Goal: Information Seeking & Learning: Compare options

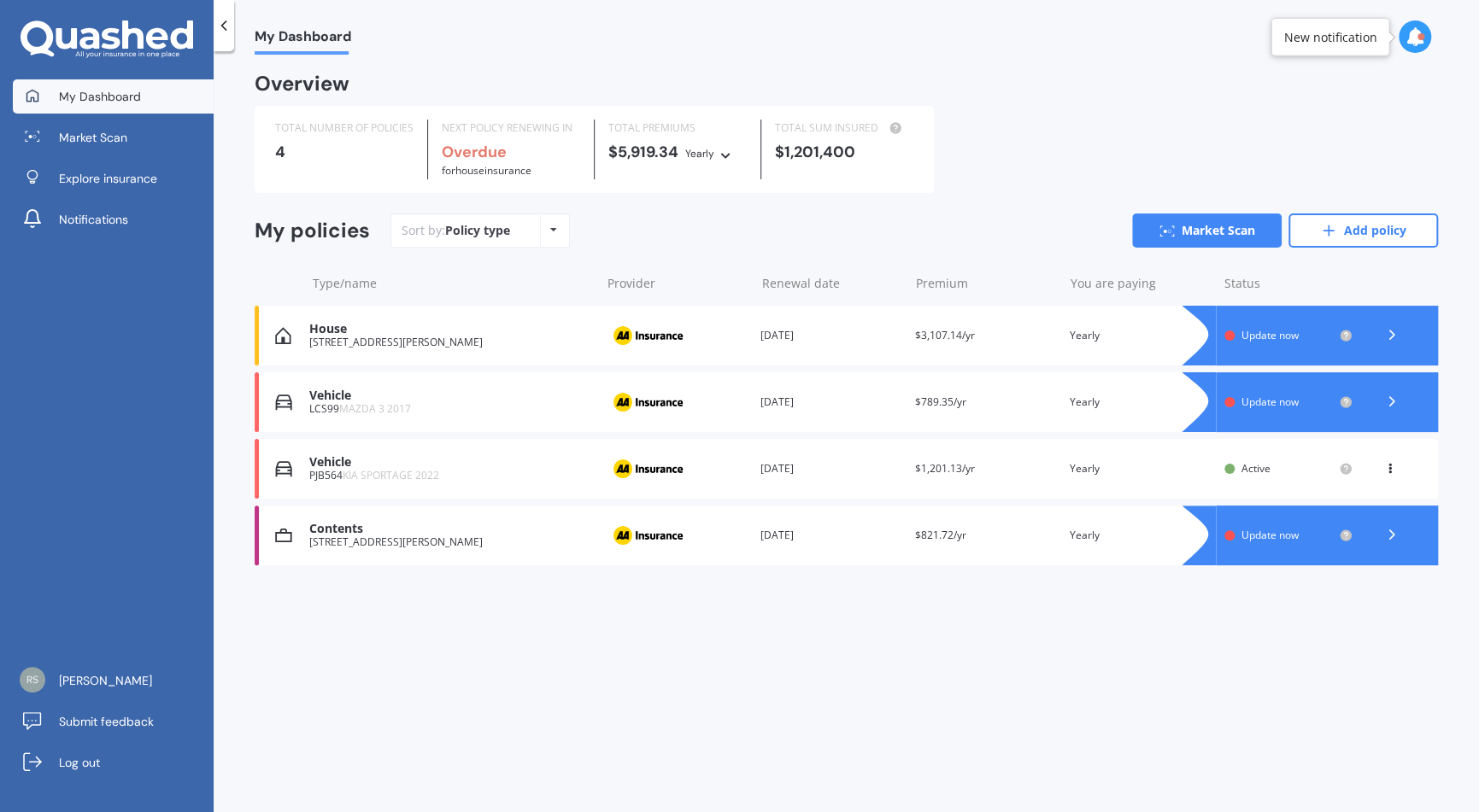
click at [1388, 401] on icon at bounding box center [1392, 401] width 17 height 17
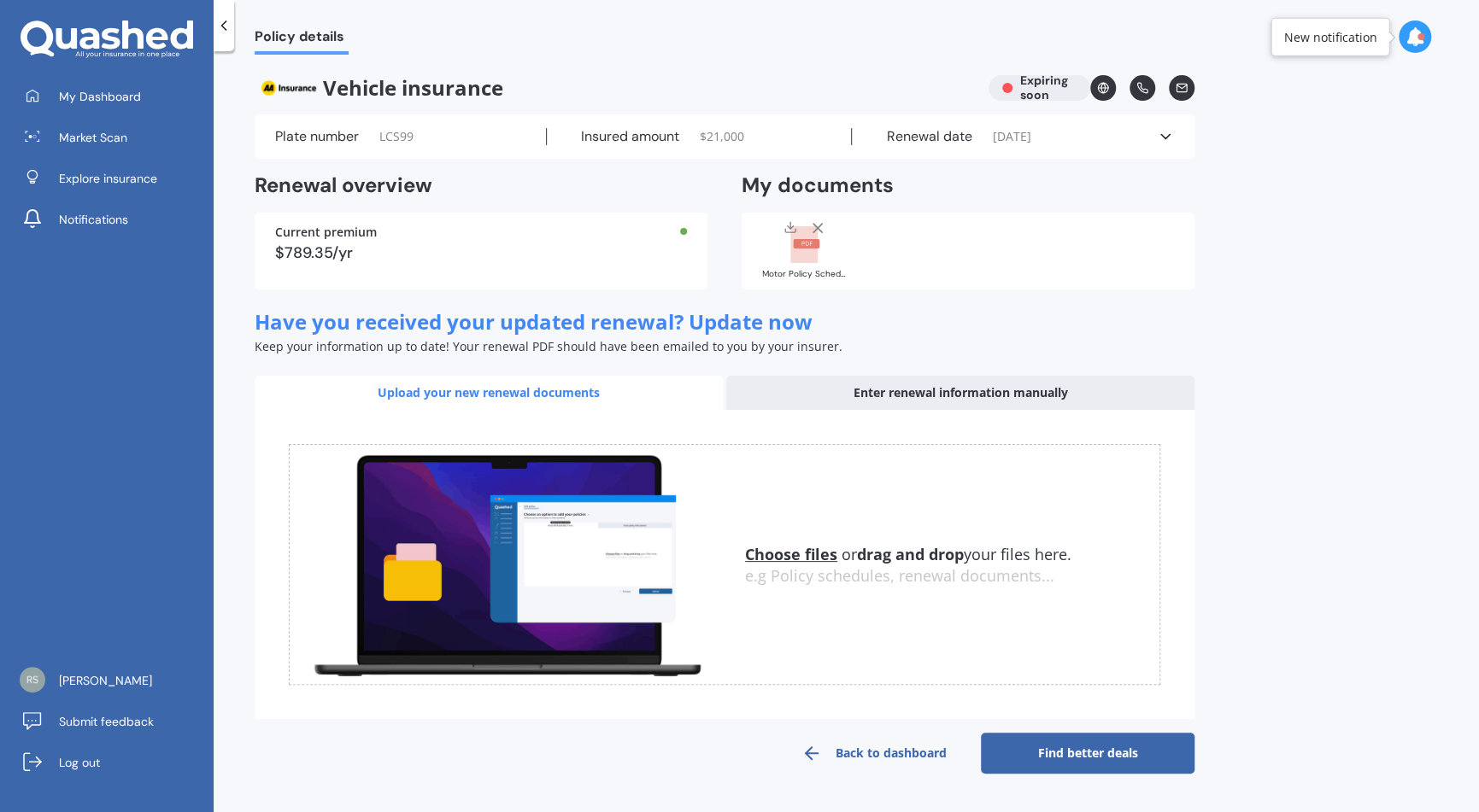
click at [550, 393] on div "Upload your new renewal documents" at bounding box center [489, 393] width 468 height 34
click at [800, 554] on u "Choose files" at bounding box center [791, 555] width 92 height 21
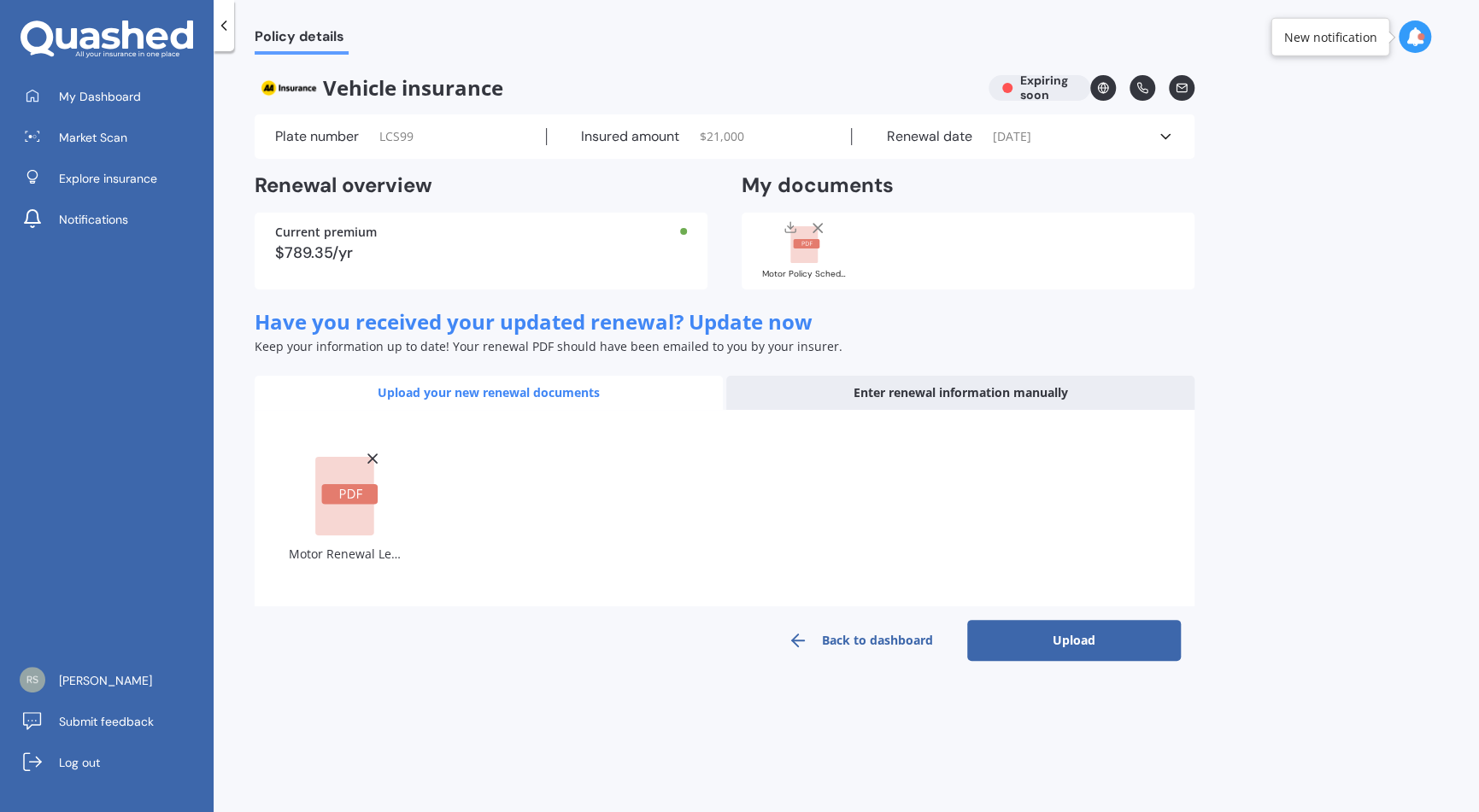
click at [1081, 639] on button "Upload" at bounding box center [1074, 640] width 214 height 41
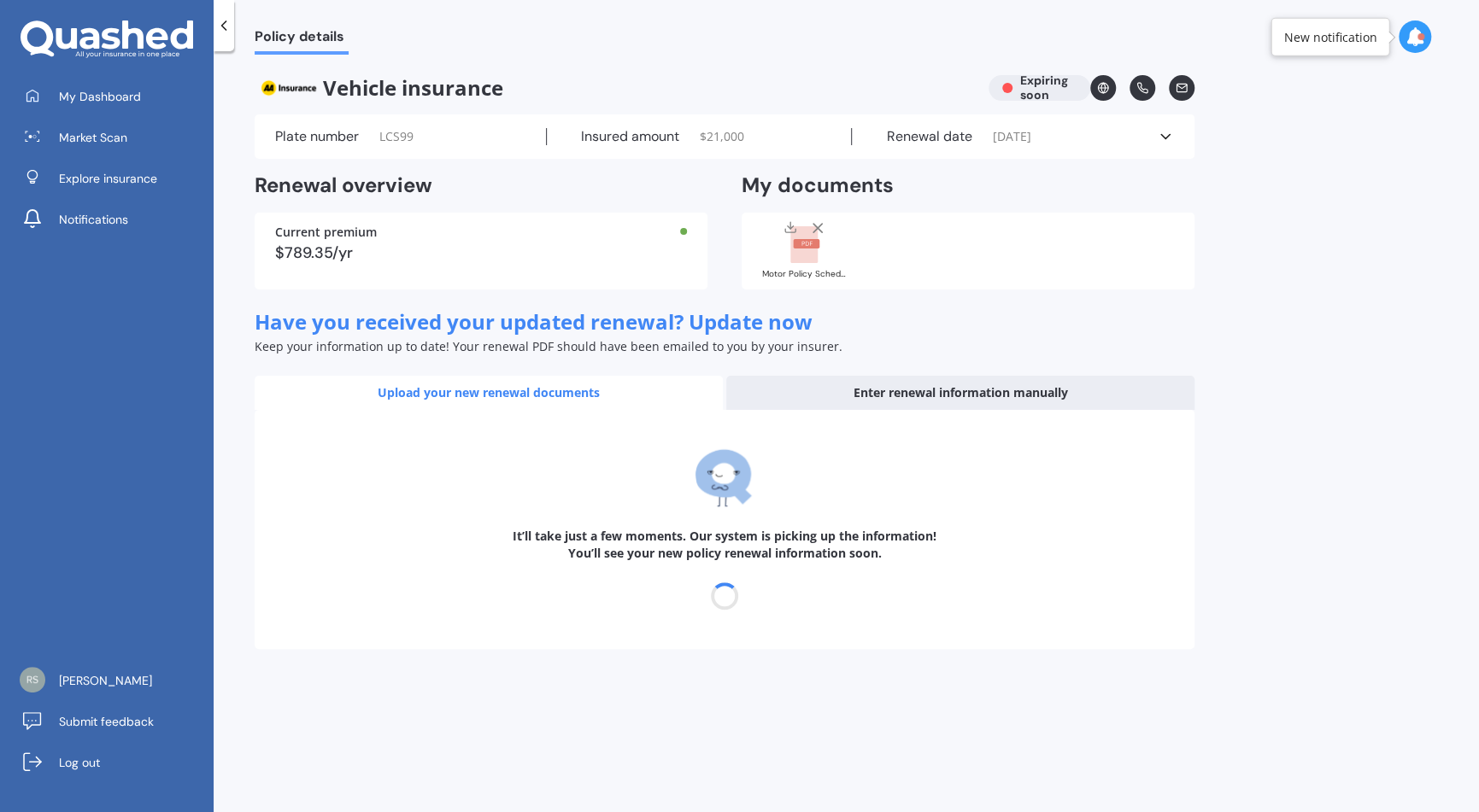
select select "21"
select select "09"
select select "2026"
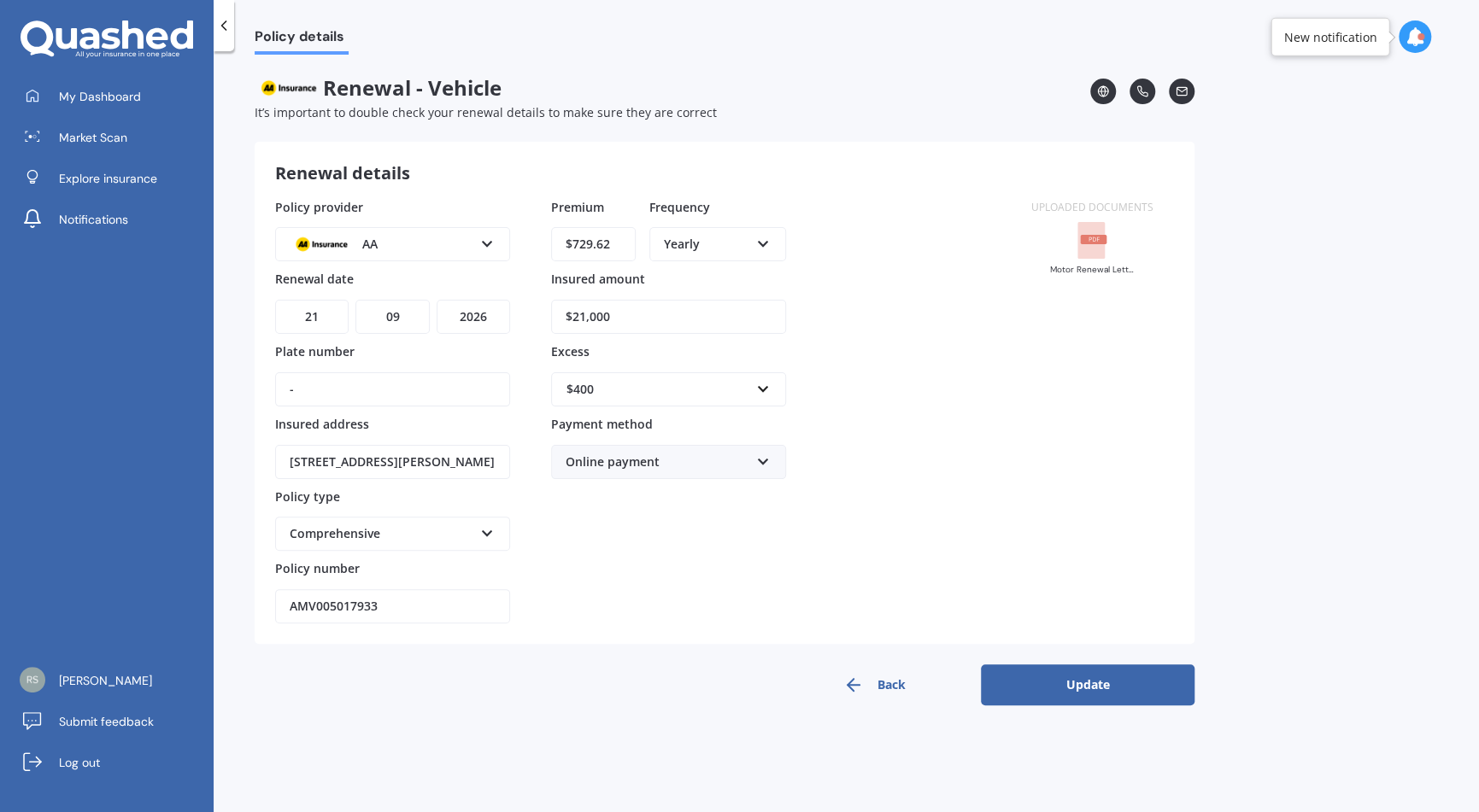
click at [584, 312] on input "$21,000" at bounding box center [668, 317] width 235 height 34
type input "$20,000"
click at [1091, 682] on button "Update" at bounding box center [1088, 684] width 214 height 41
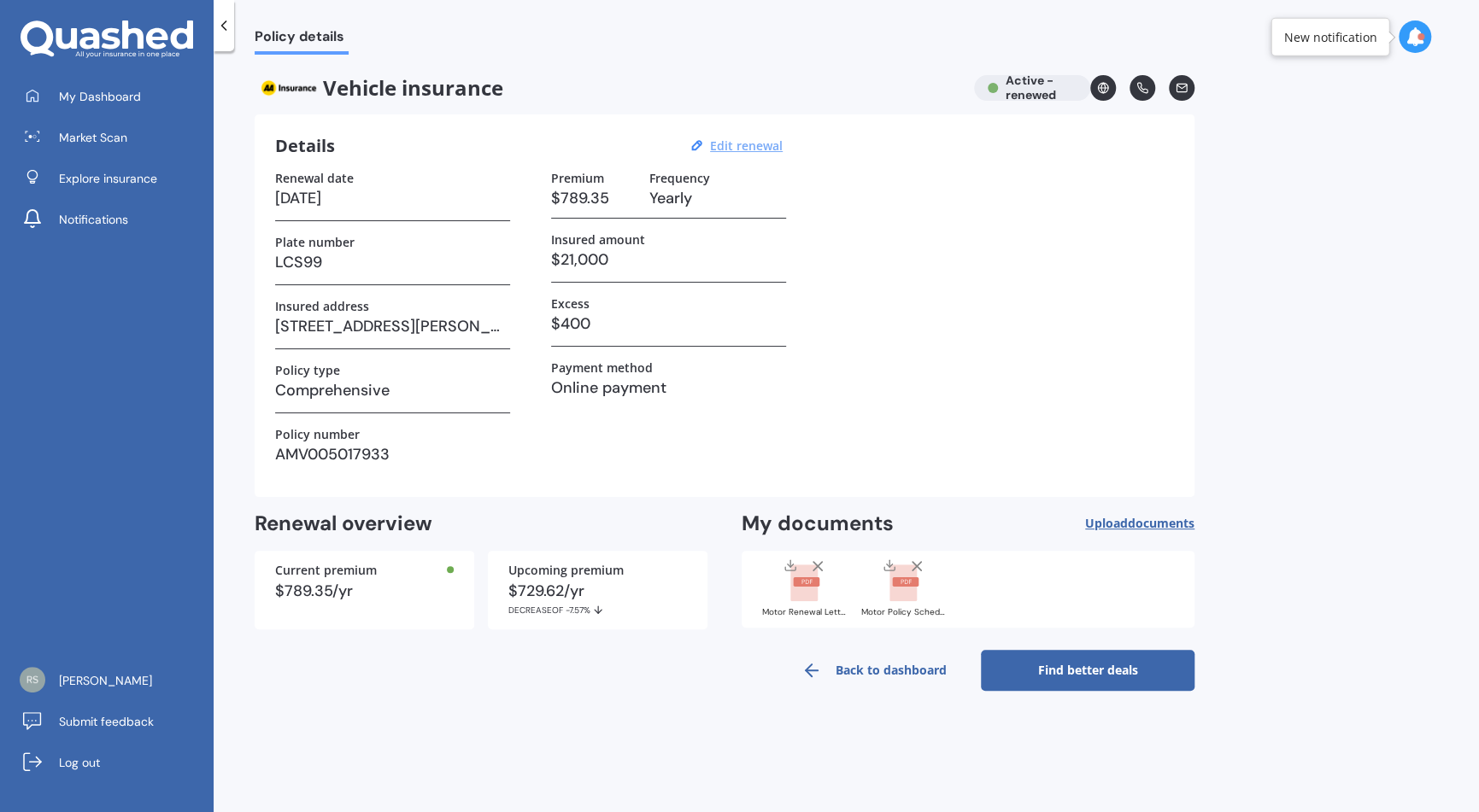
click at [738, 147] on u "Edit renewal" at bounding box center [746, 145] width 73 height 16
select select "21"
select select "09"
select select "2026"
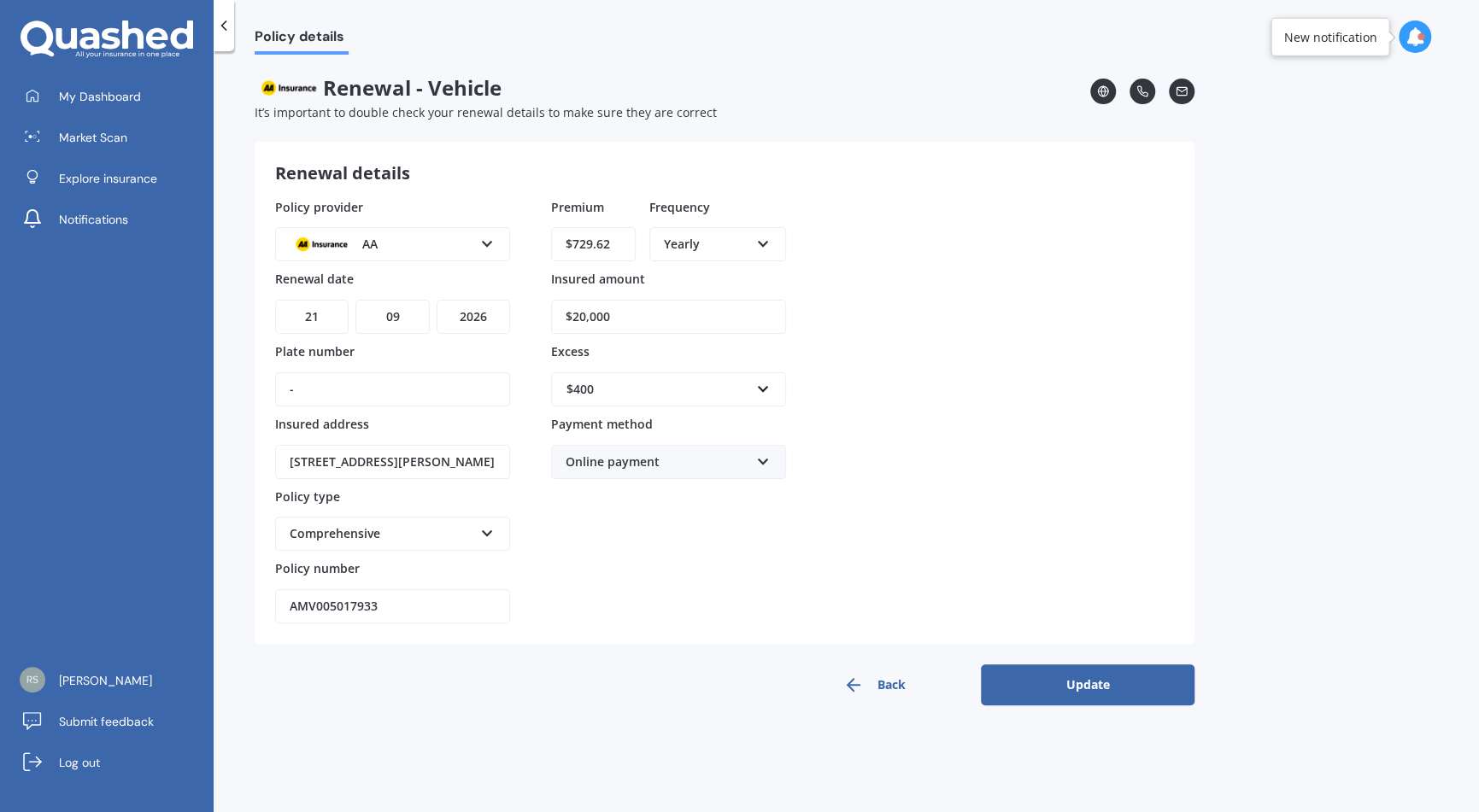
click at [646, 311] on input "$20,000" at bounding box center [668, 317] width 235 height 34
drag, startPoint x: 761, startPoint y: 346, endPoint x: 784, endPoint y: 350, distance: 23.3
click at [764, 346] on label "Excess" at bounding box center [665, 350] width 228 height 16
click at [668, 697] on div "Back Update" at bounding box center [724, 684] width 939 height 41
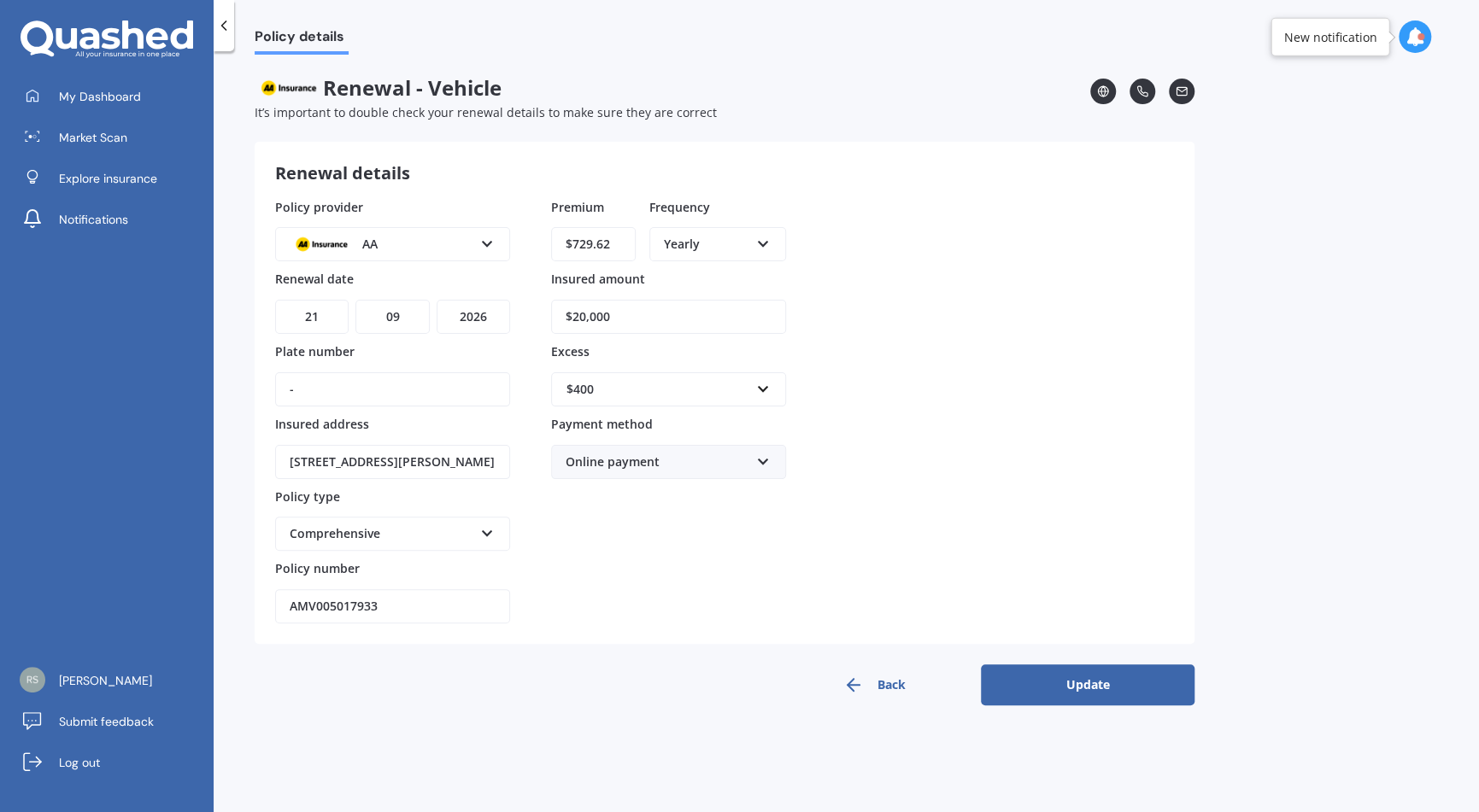
click at [1086, 680] on button "Update" at bounding box center [1088, 684] width 214 height 41
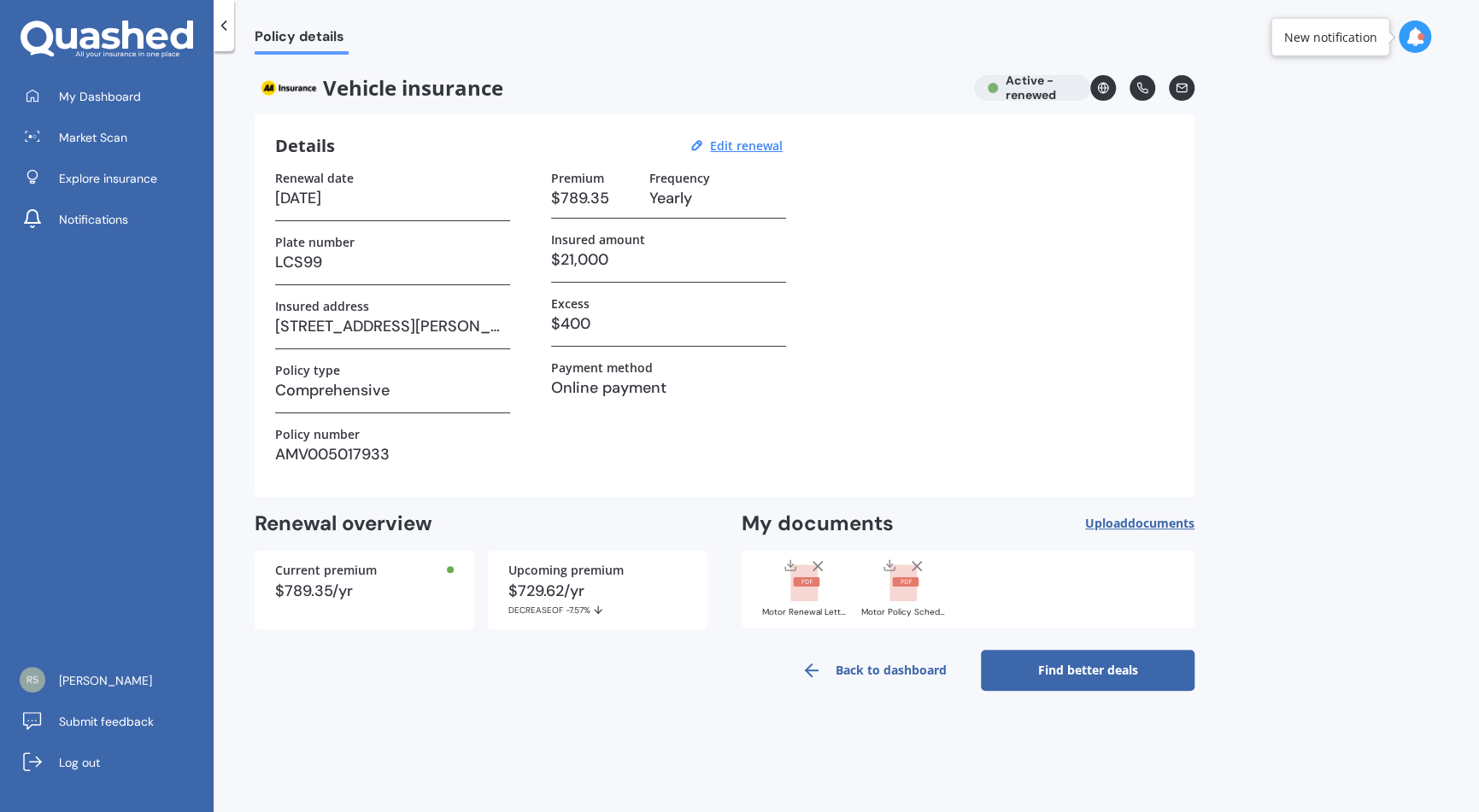
click at [1076, 674] on link "Find better deals" at bounding box center [1088, 670] width 214 height 41
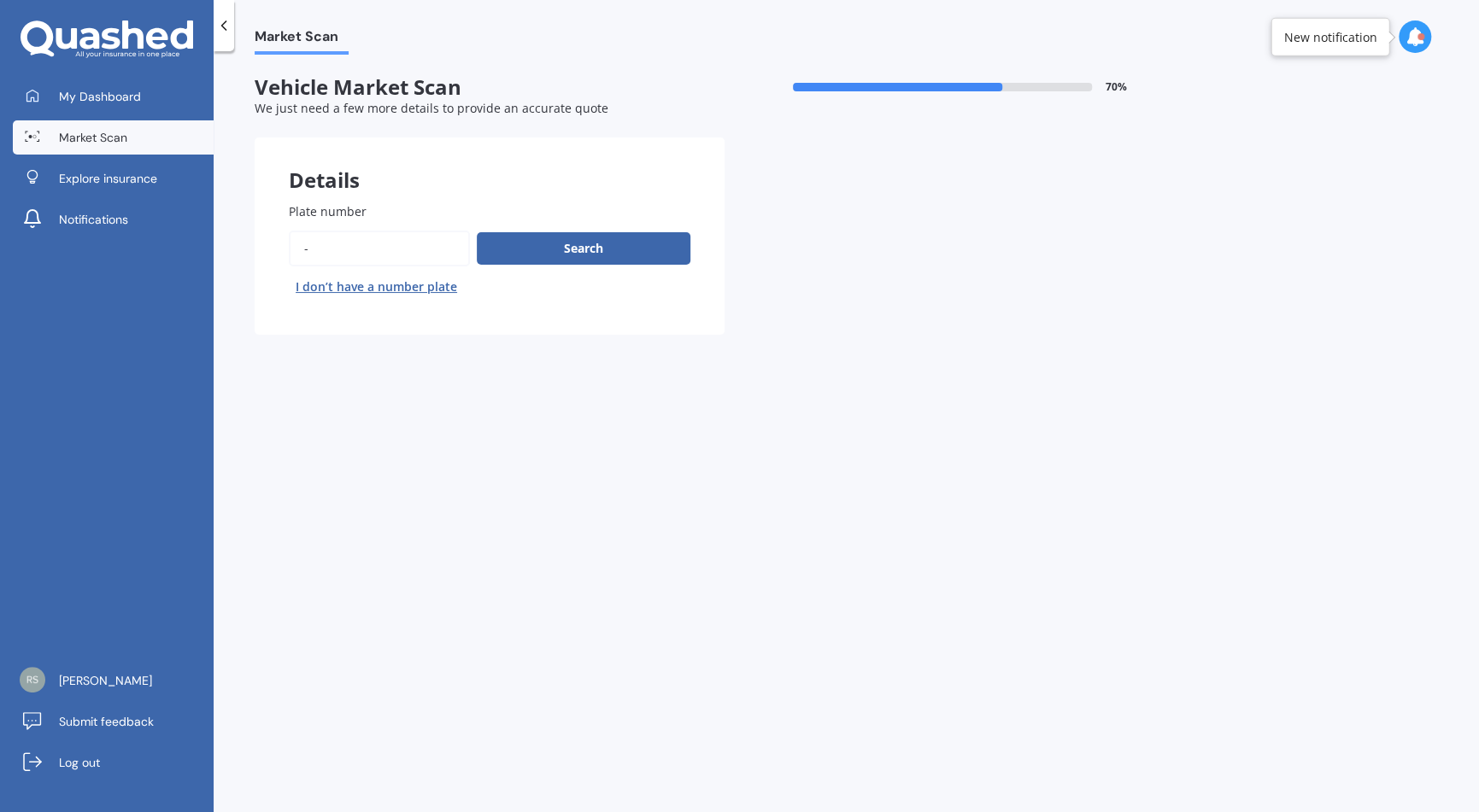
click at [318, 249] on input "Plate number" at bounding box center [379, 249] width 181 height 36
click at [314, 249] on input "Plate number" at bounding box center [379, 249] width 181 height 36
type input "LCS99"
click at [592, 251] on button "Search" at bounding box center [583, 248] width 214 height 32
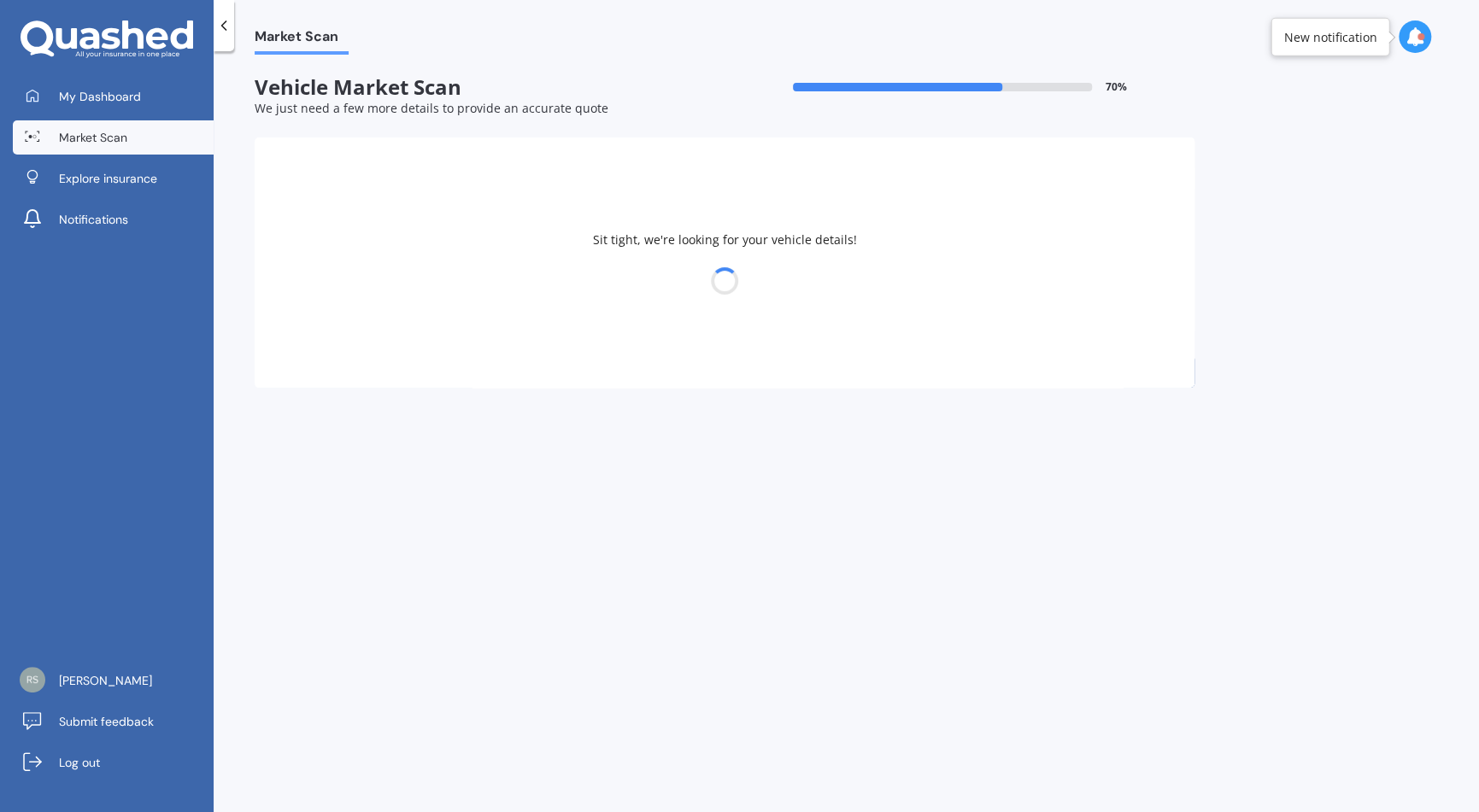
select select "MAZDA"
select select "07"
select select "03"
select select "1945"
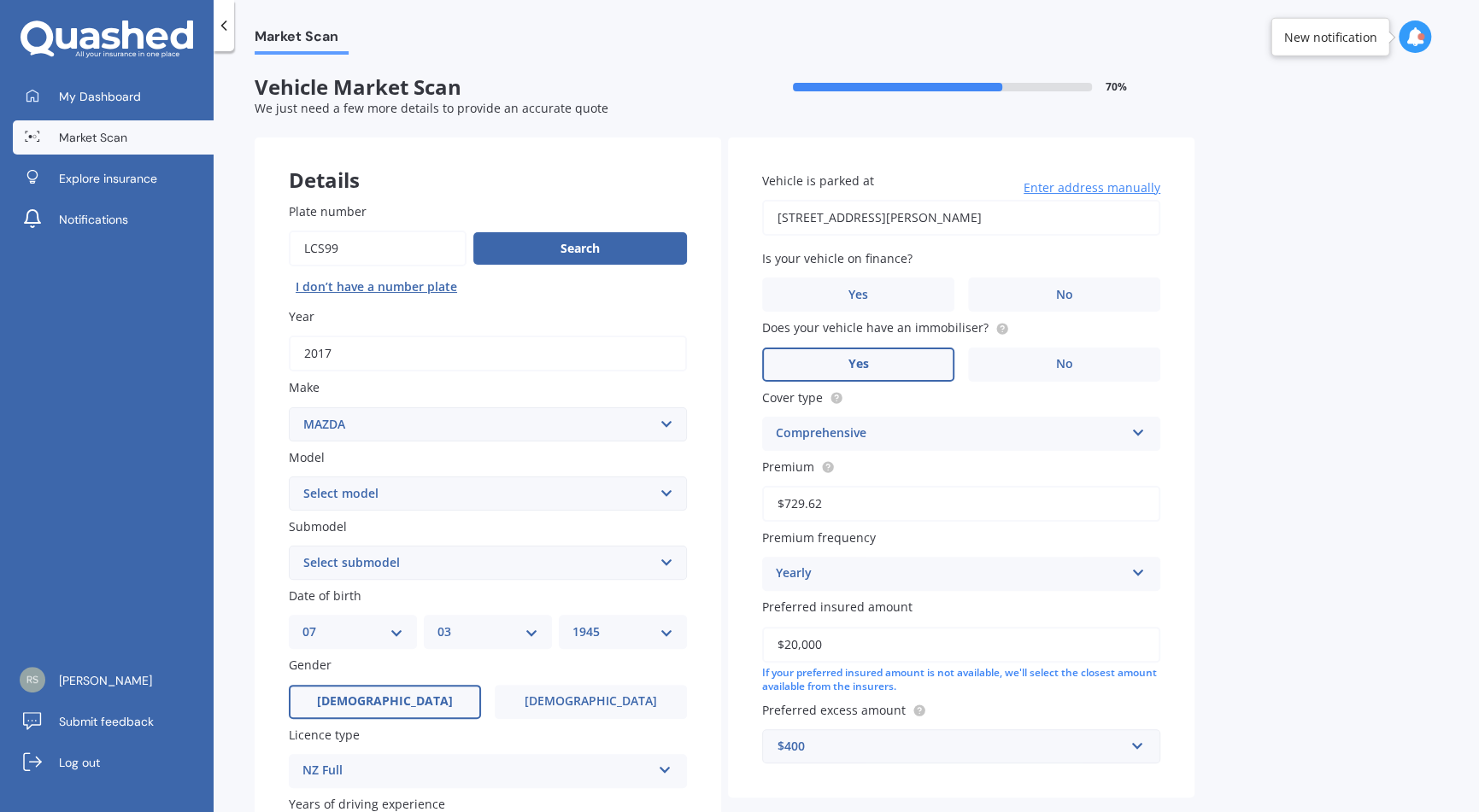
click at [663, 491] on select "Select model 121 2 3 323 323 / Familia 6 626 929 Atenza Autozam Axela AZ3 B2000…" at bounding box center [488, 493] width 398 height 34
select select "3"
click at [289, 476] on select "Select model 121 2 3 323 323 / Familia 6 626 929 Atenza Autozam Axela AZ3 B2000…" at bounding box center [488, 493] width 398 height 34
click at [668, 562] on select "Select submodel (all other) 2.0 GLX 2.0GSX Hatch MPS 2.3 6MT MPS Turbo SP22 LTD…" at bounding box center [488, 562] width 398 height 34
select select "SP25"
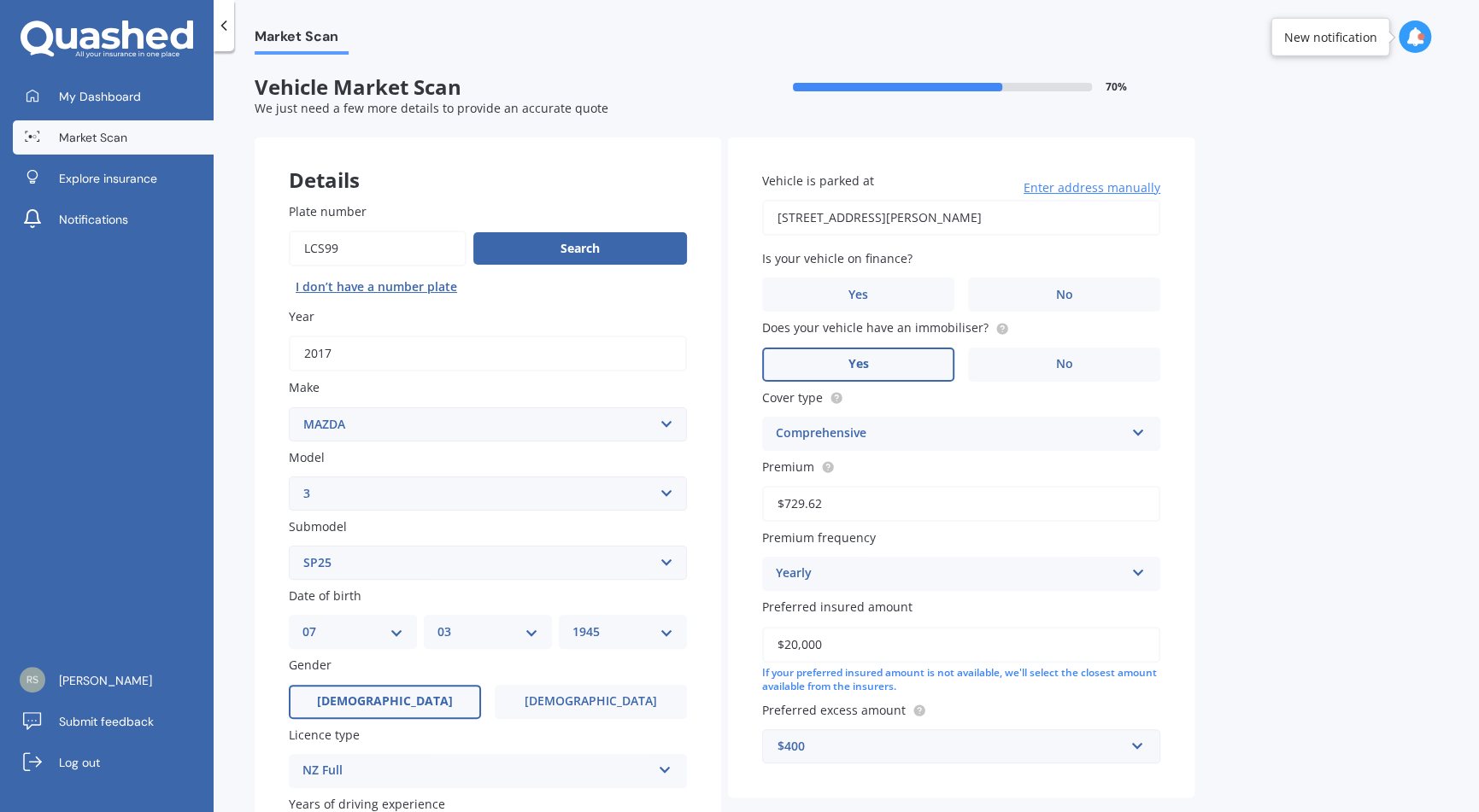
click at [289, 545] on select "Select submodel (all other) 2.0 GLX 2.0GSX Hatch MPS 2.3 6MT MPS Turbo SP22 LTD…" at bounding box center [488, 562] width 398 height 34
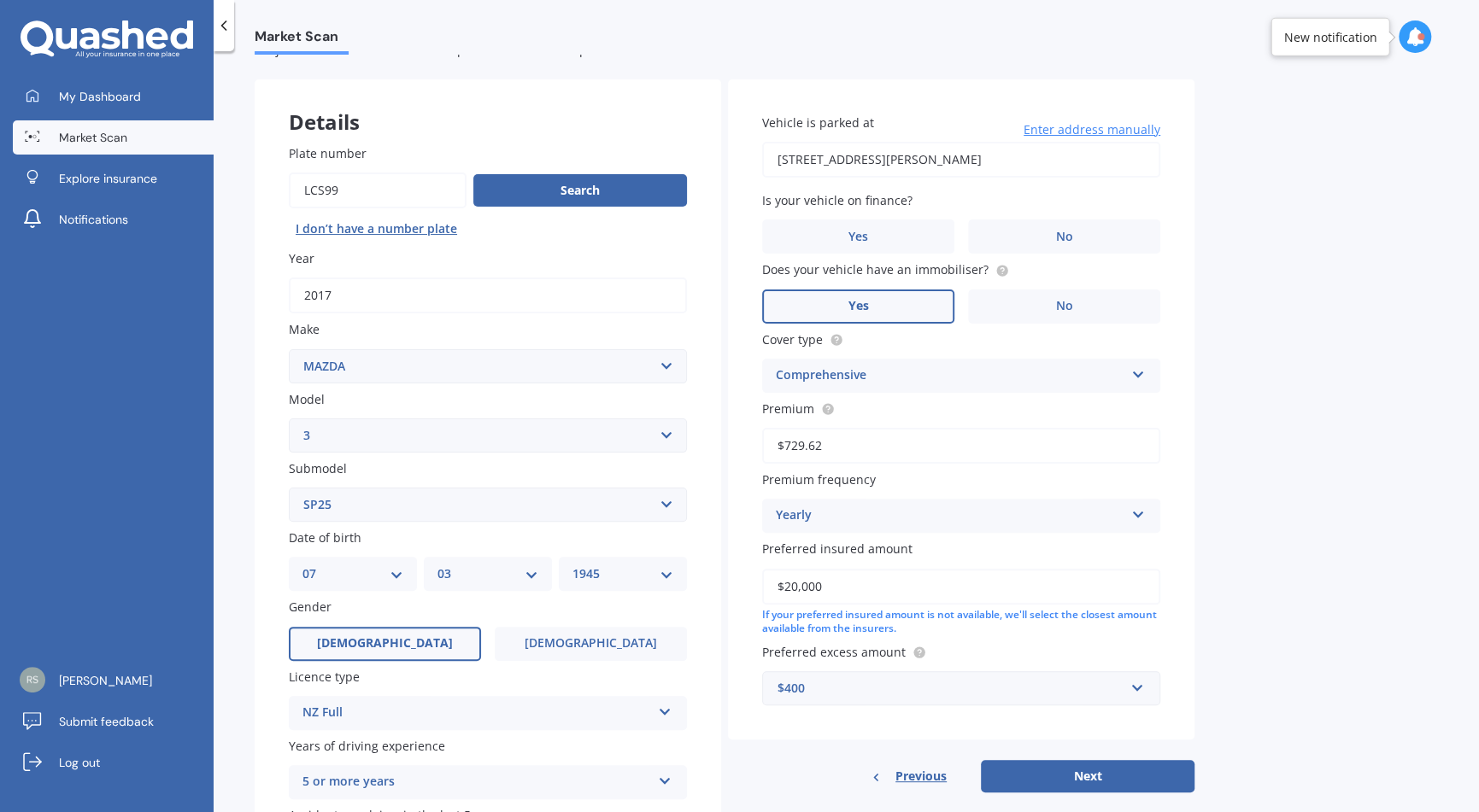
scroll to position [85, 0]
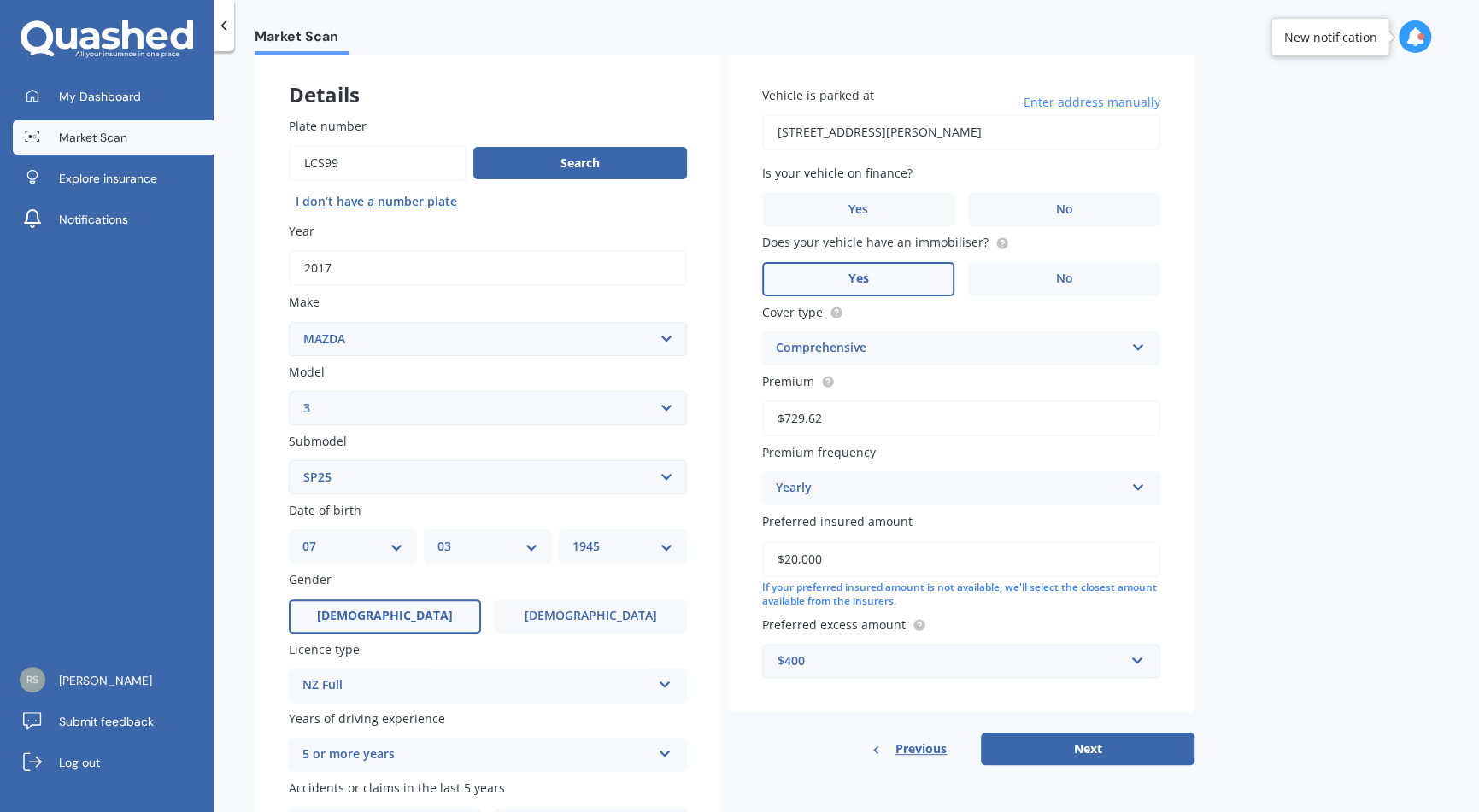
click at [397, 546] on select "DD 01 02 03 04 05 06 07 08 09 10 11 12 13 14 15 16 17 18 19 20 21 22 23 24 25 2…" at bounding box center [352, 546] width 100 height 19
select select "25"
click at [302, 538] on select "DD 01 02 03 04 05 06 07 08 09 10 11 12 13 14 15 16 17 18 19 20 21 22 23 24 25 2…" at bounding box center [352, 546] width 100 height 19
click at [532, 541] on select "MM 01 02 03 04 05 06 07 08 09 10 11 12" at bounding box center [488, 546] width 100 height 19
select select "04"
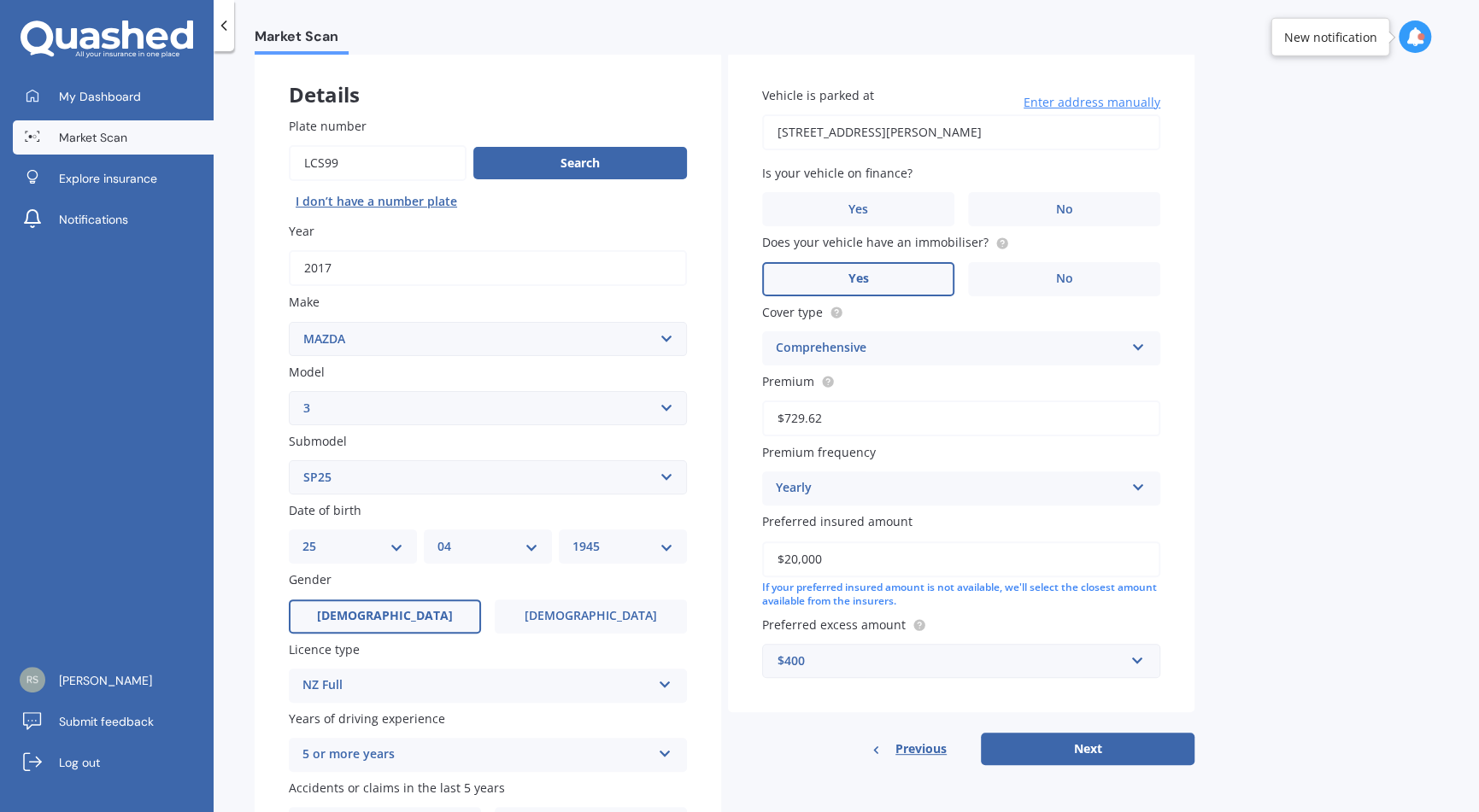
click at [437, 538] on select "MM 01 02 03 04 05 06 07 08 09 10 11 12" at bounding box center [488, 546] width 100 height 19
click at [669, 543] on select "YYYY 2025 2024 2023 2022 2021 2020 2019 2018 2017 2016 2015 2014 2013 2012 2011…" at bounding box center [622, 546] width 100 height 19
select select "1968"
click at [572, 538] on select "YYYY 2025 2024 2023 2022 2021 2020 2019 2018 2017 2016 2015 2014 2013 2012 2011…" at bounding box center [622, 546] width 100 height 19
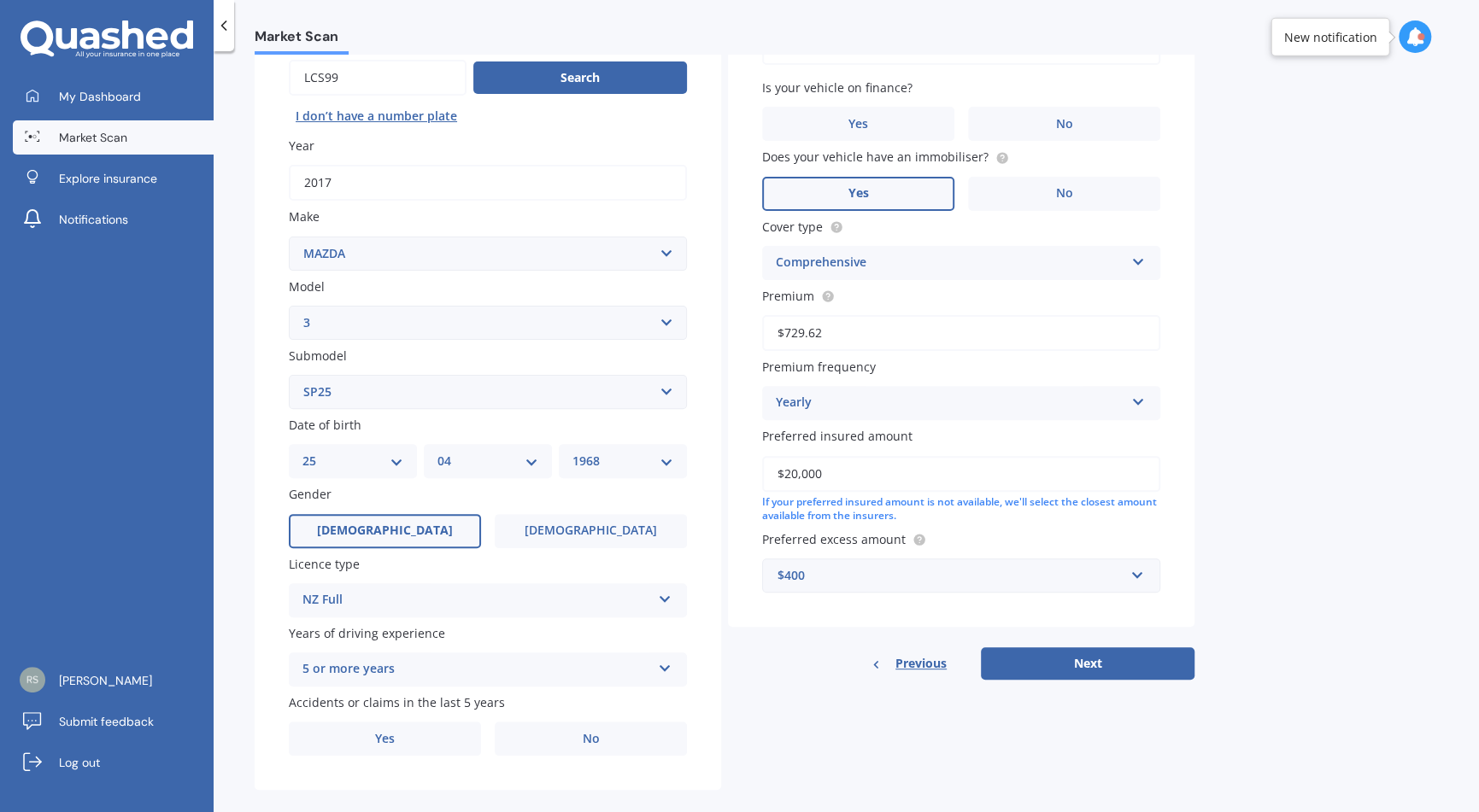
scroll to position [195, 0]
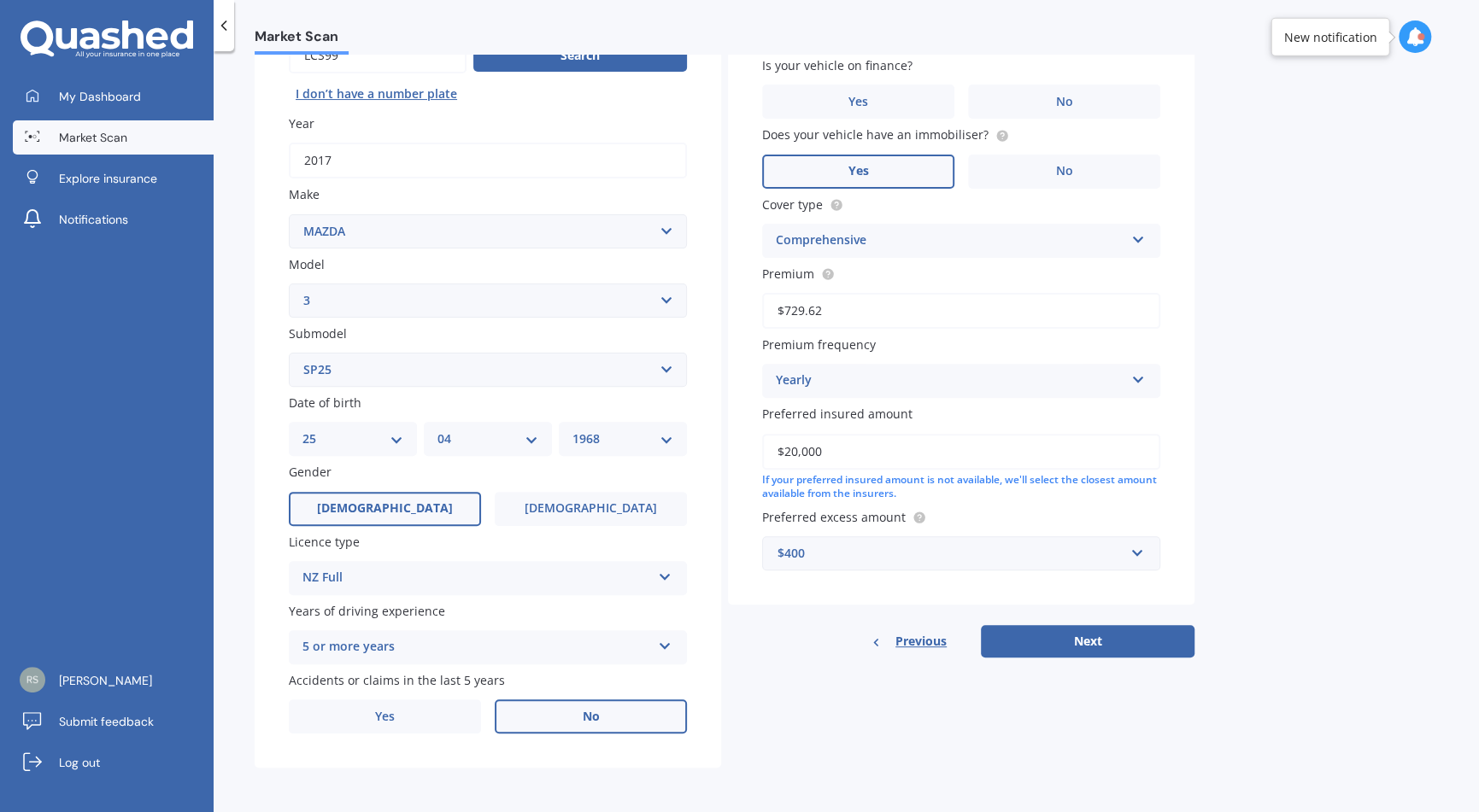
click at [639, 707] on label "No" at bounding box center [590, 716] width 192 height 34
click at [0, 0] on input "No" at bounding box center [0, 0] width 0 height 0
click at [1060, 104] on span "No" at bounding box center [1064, 101] width 17 height 14
click at [0, 0] on input "No" at bounding box center [0, 0] width 0 height 0
click at [1073, 632] on button "Next" at bounding box center [1088, 641] width 214 height 32
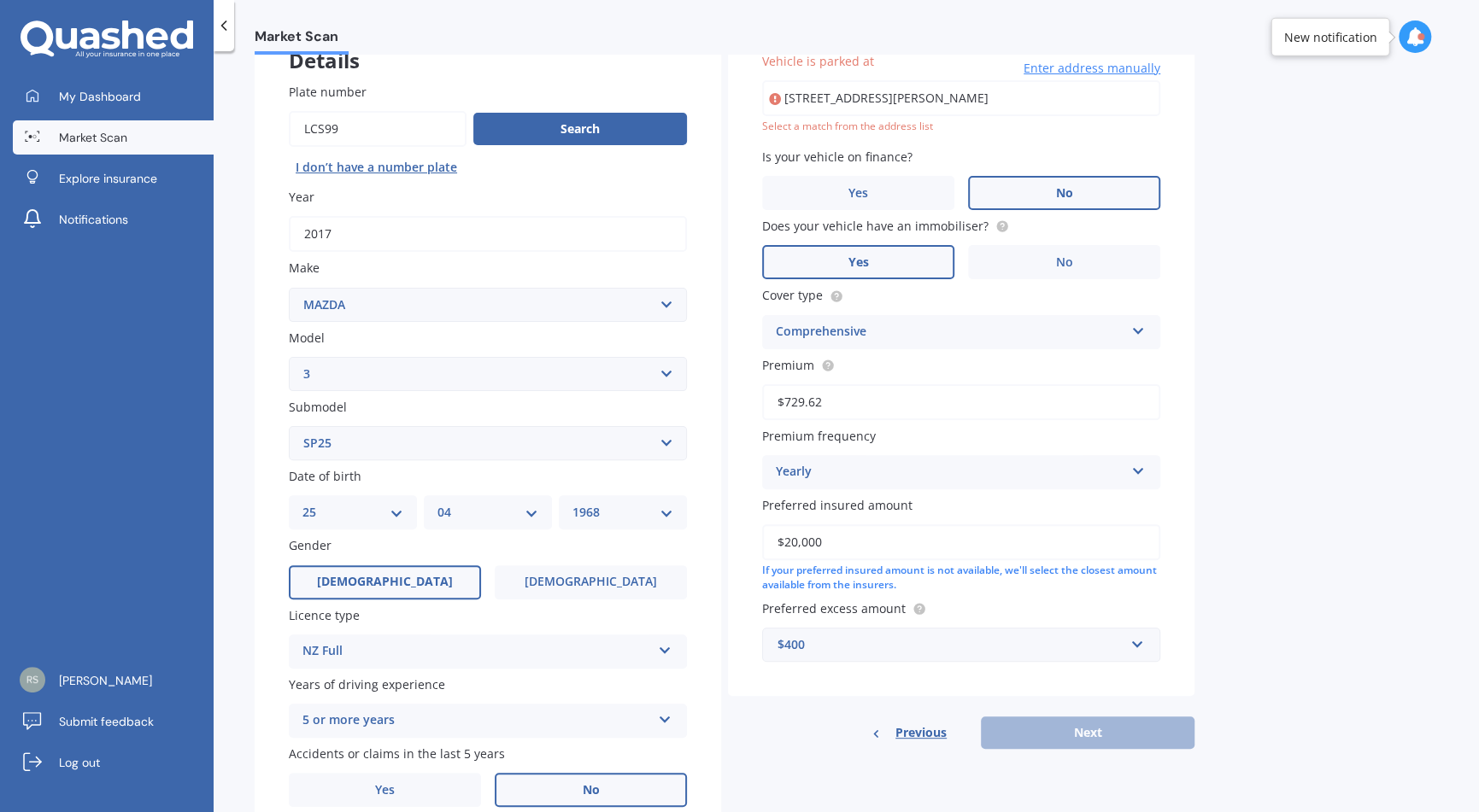
scroll to position [116, 0]
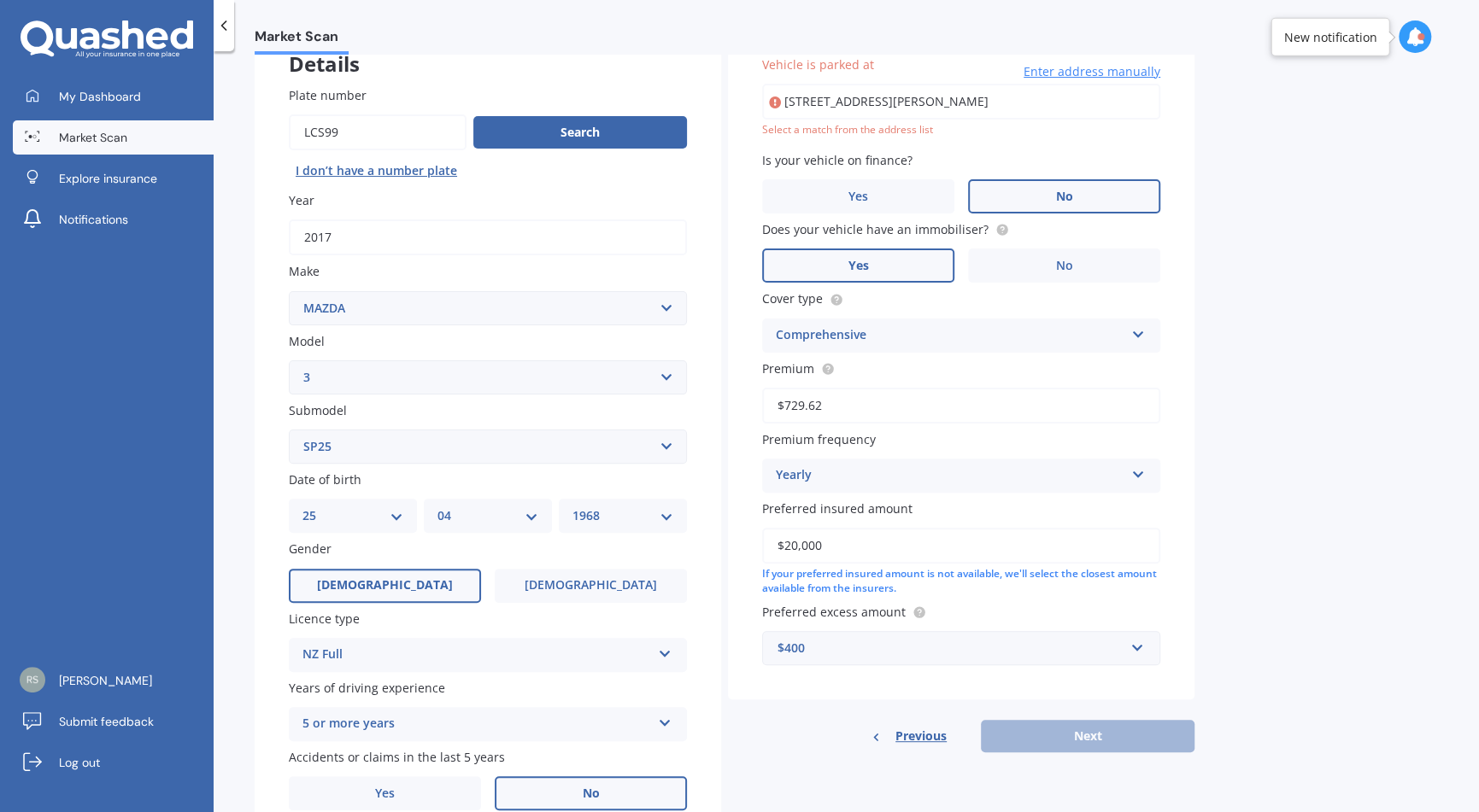
type input "[STREET_ADDRESS][PERSON_NAME]"
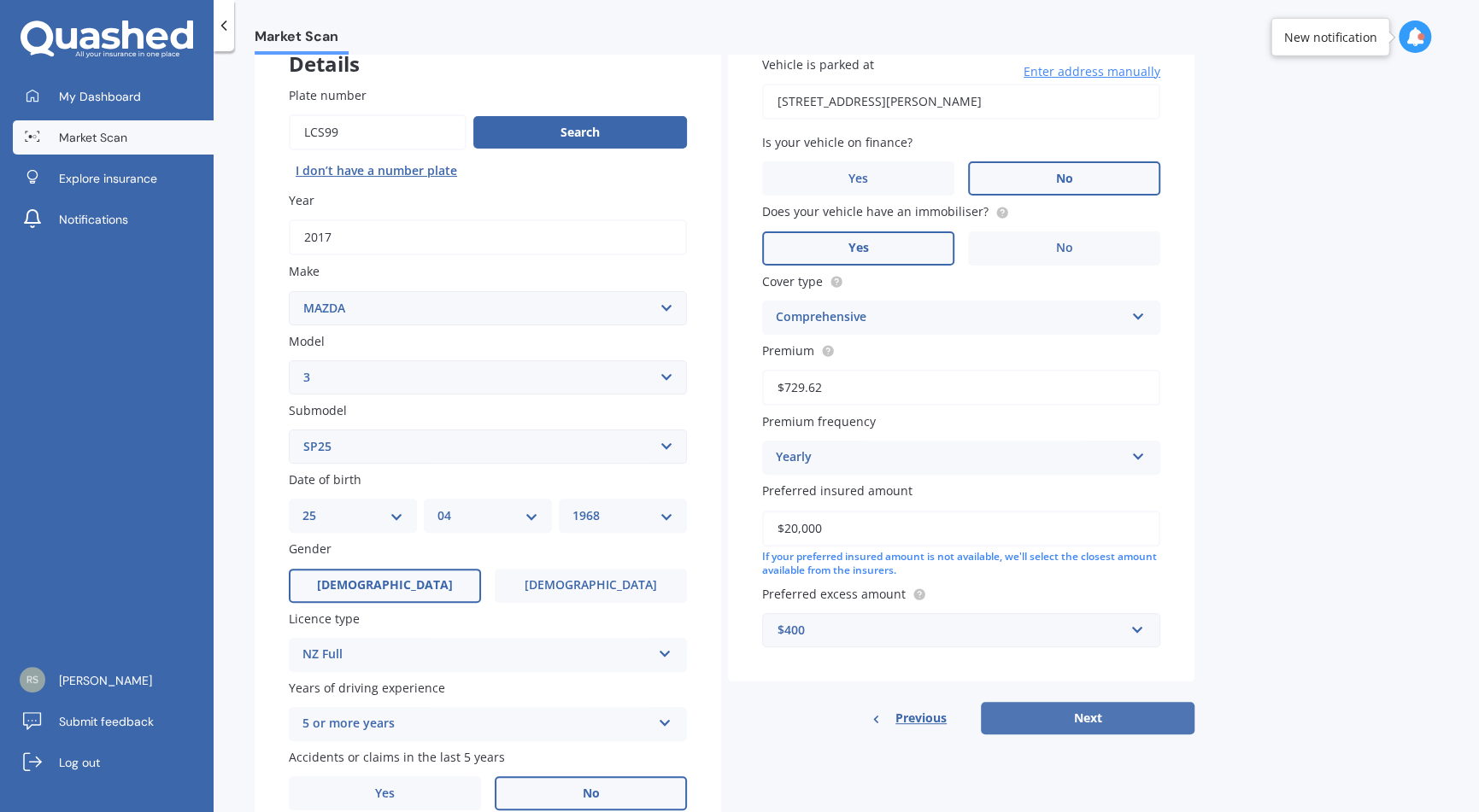
click at [1165, 717] on button "Next" at bounding box center [1088, 718] width 214 height 32
select select "25"
select select "04"
select select "1968"
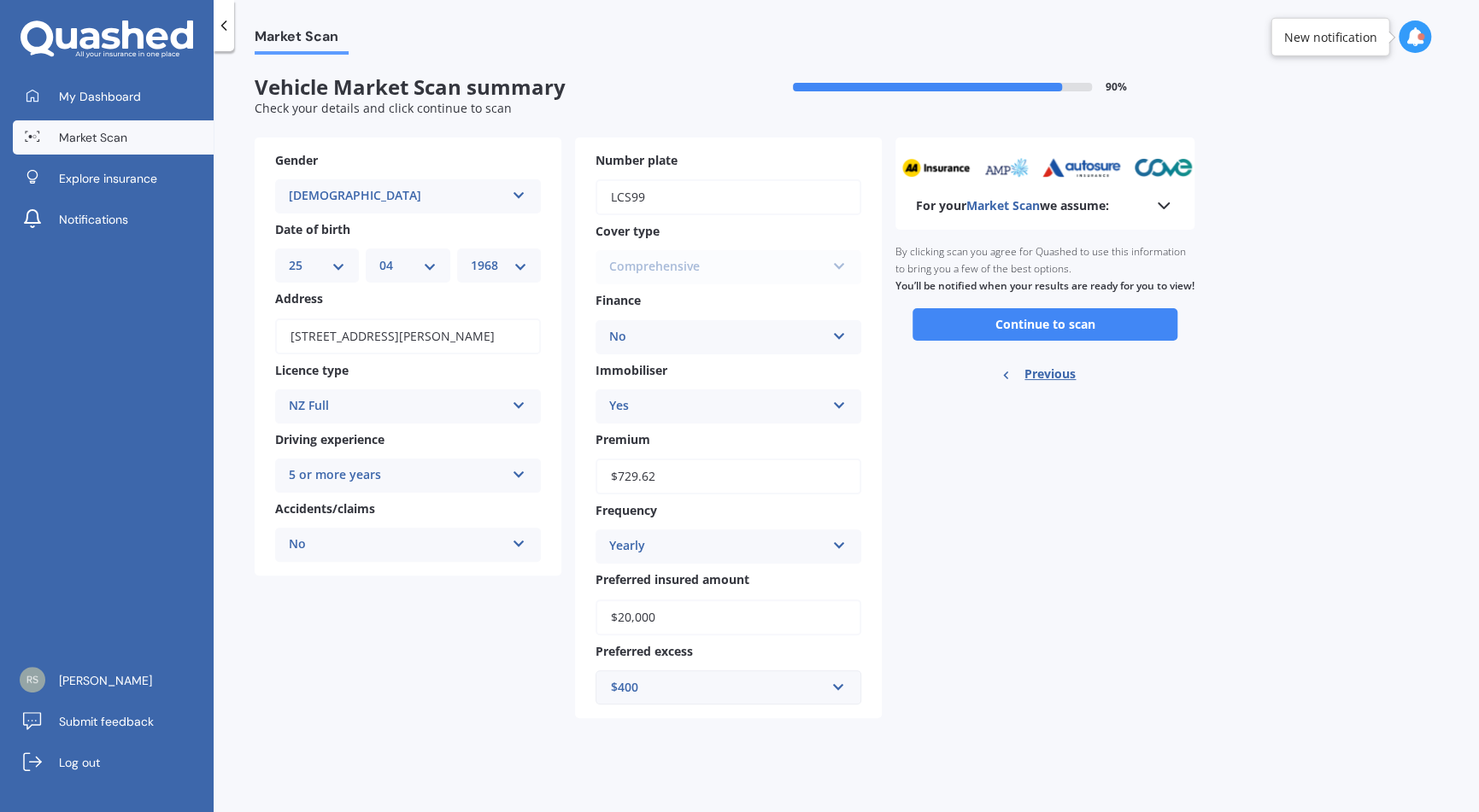
scroll to position [0, 0]
click at [1044, 341] on button "Continue to scan" at bounding box center [1044, 325] width 265 height 32
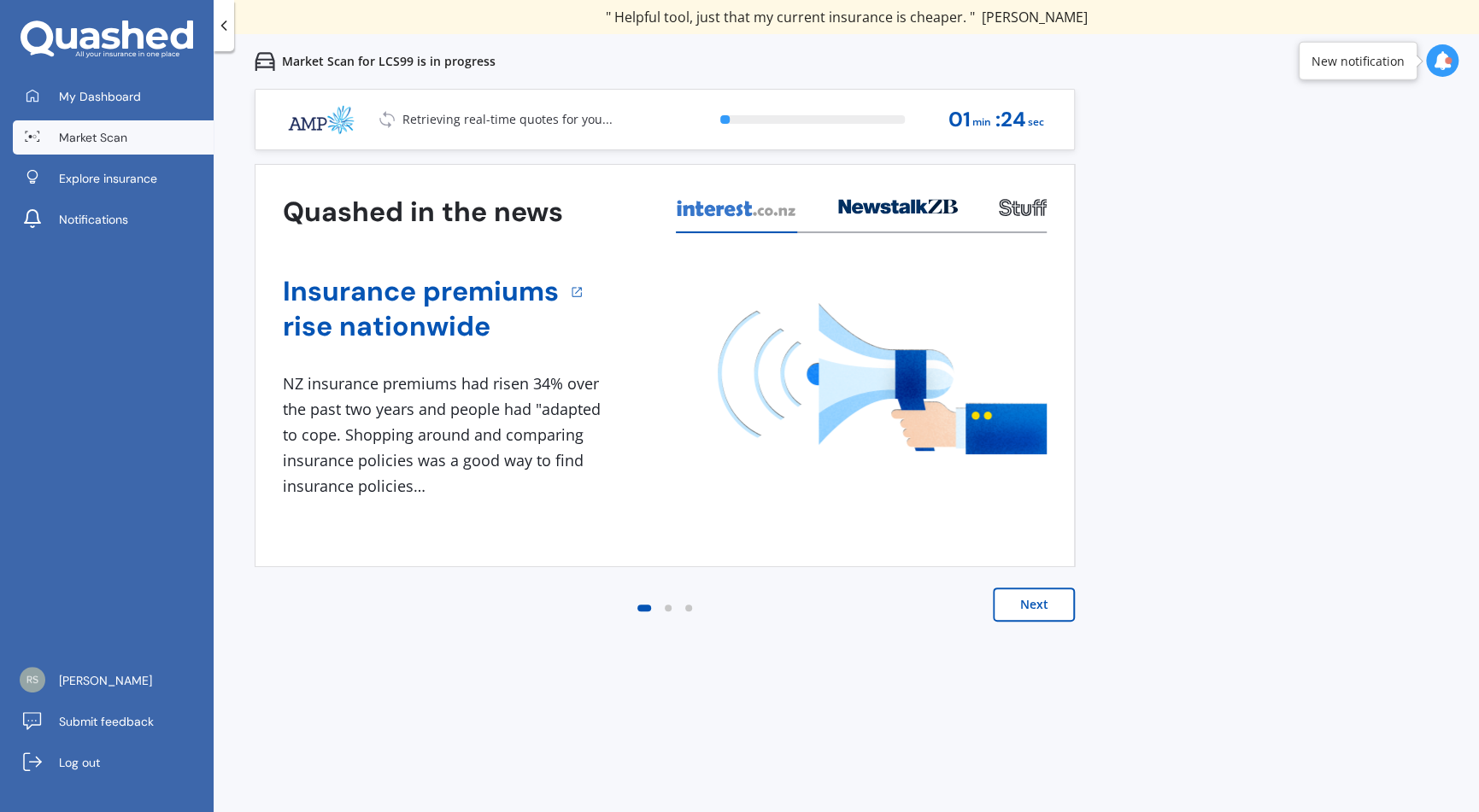
click at [1055, 603] on button "Next" at bounding box center [1033, 605] width 82 height 34
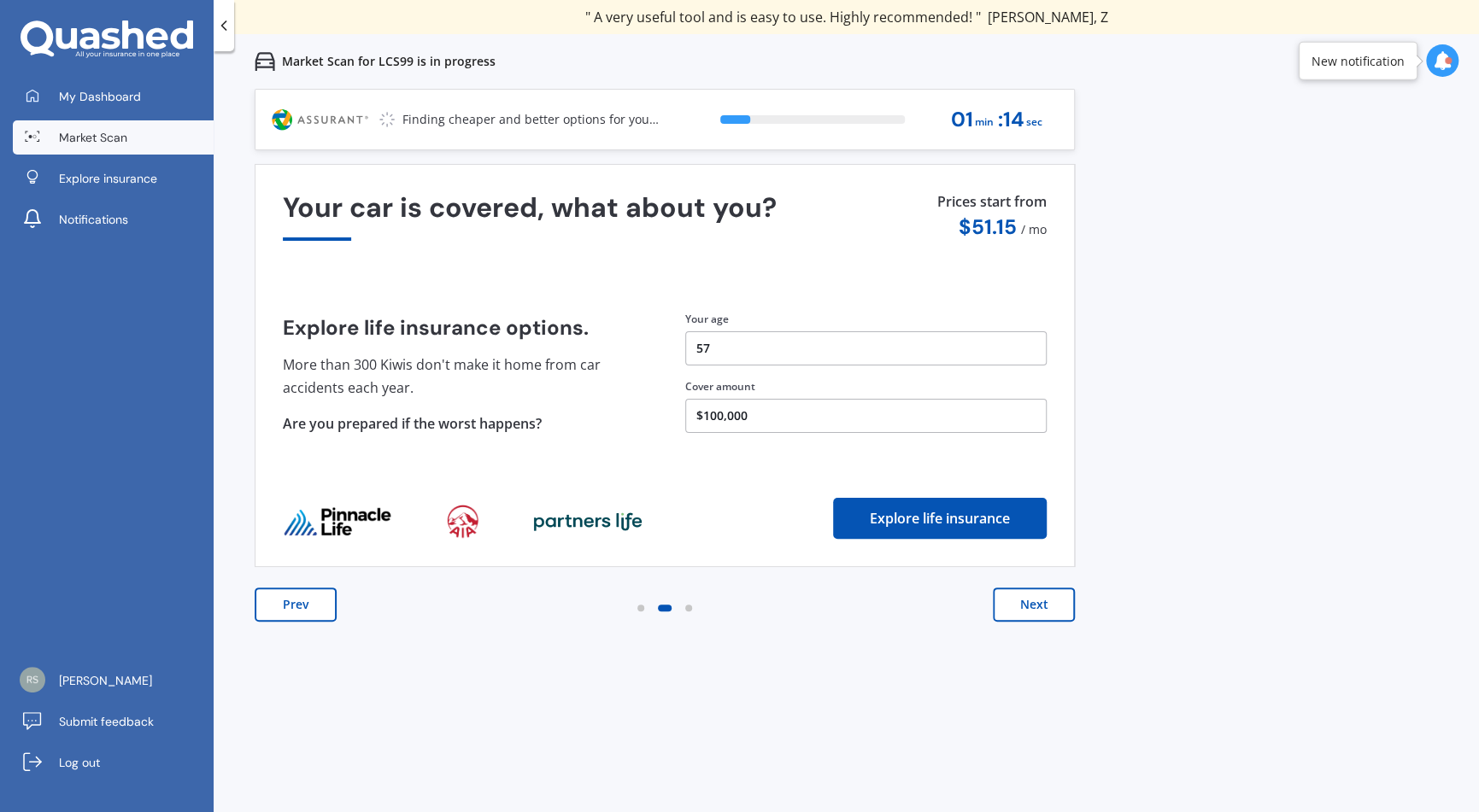
click at [1037, 601] on button "Next" at bounding box center [1033, 605] width 82 height 34
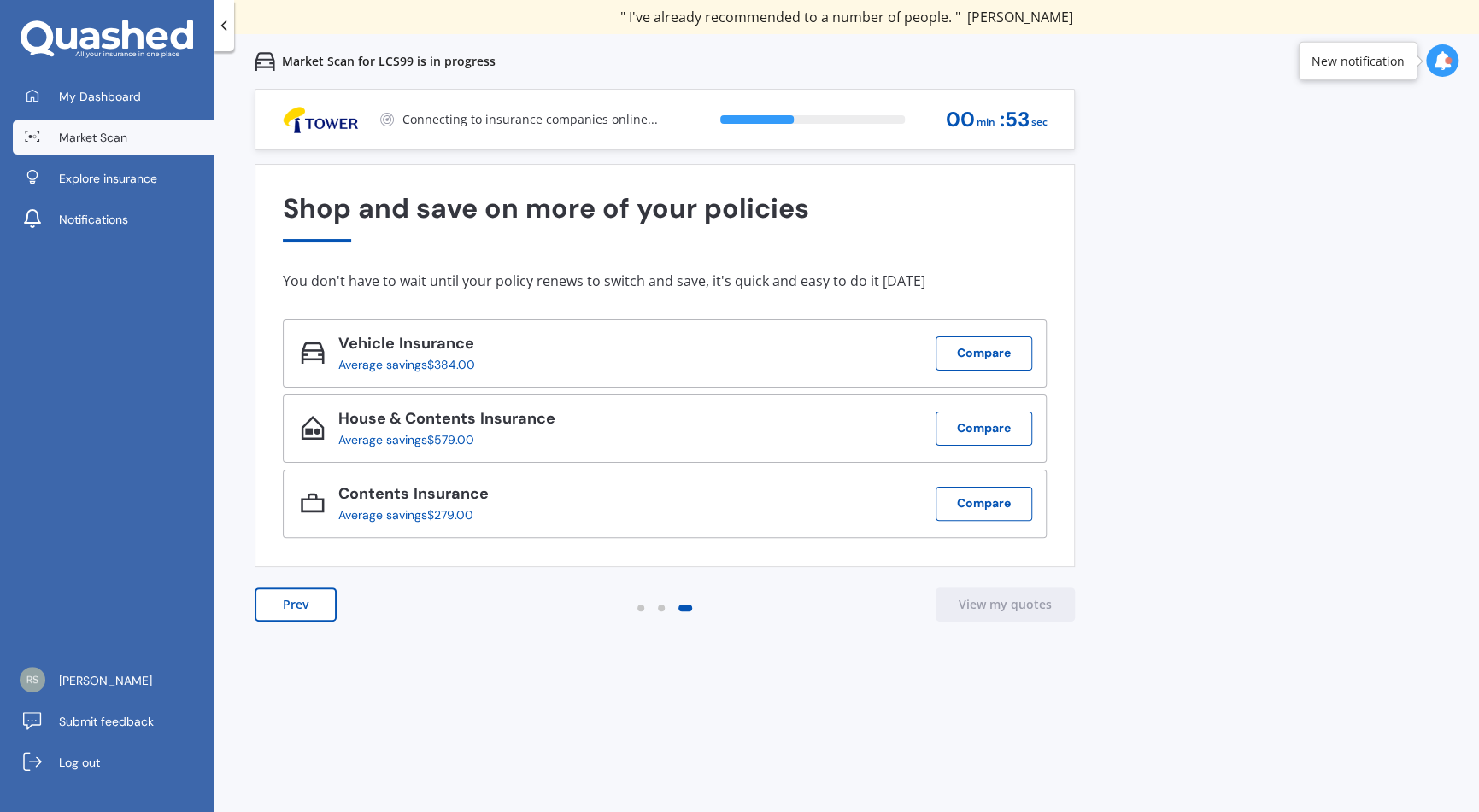
click at [231, 26] on icon at bounding box center [223, 26] width 17 height 17
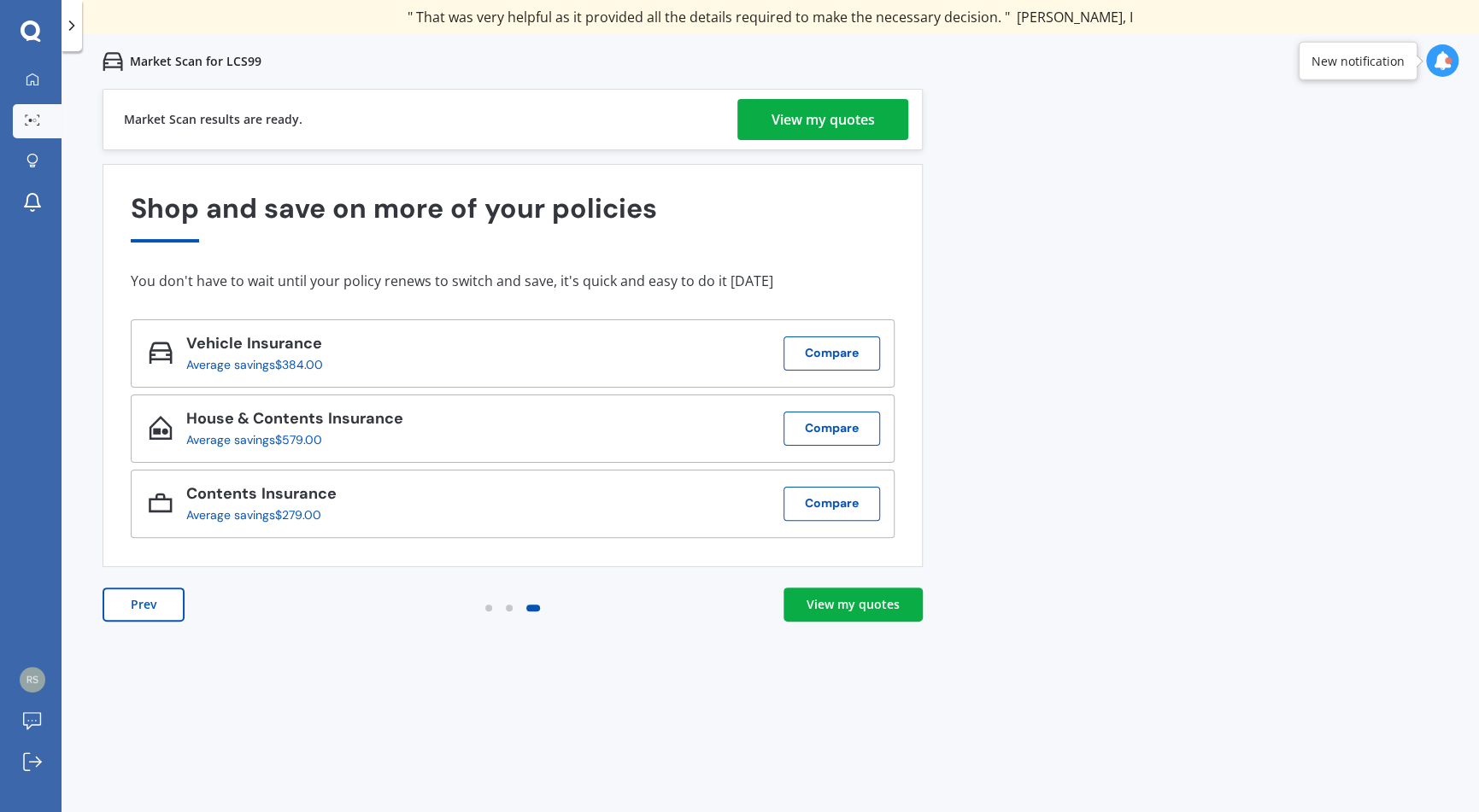
click at [808, 122] on div "View my quotes" at bounding box center [823, 119] width 103 height 41
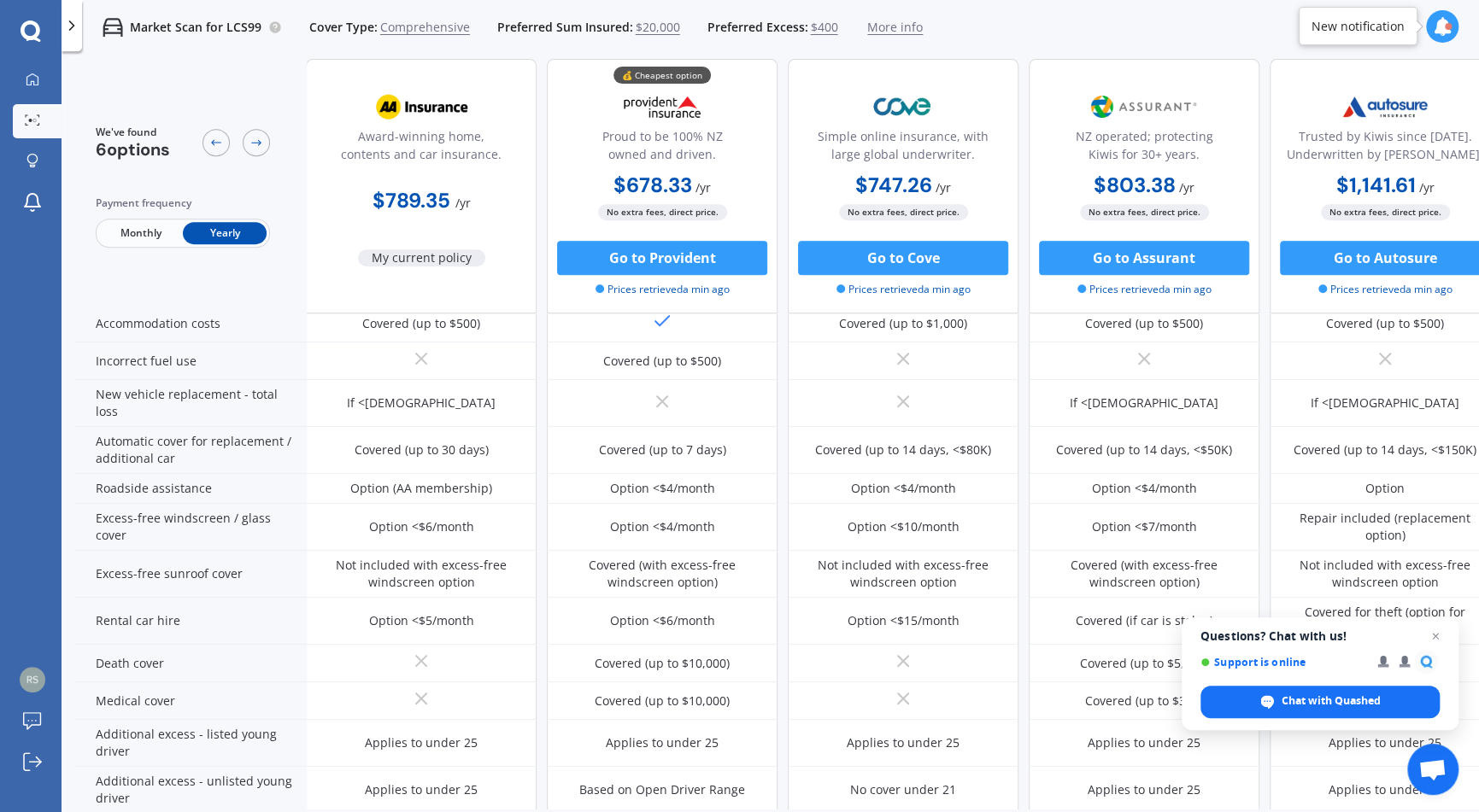
scroll to position [512, 0]
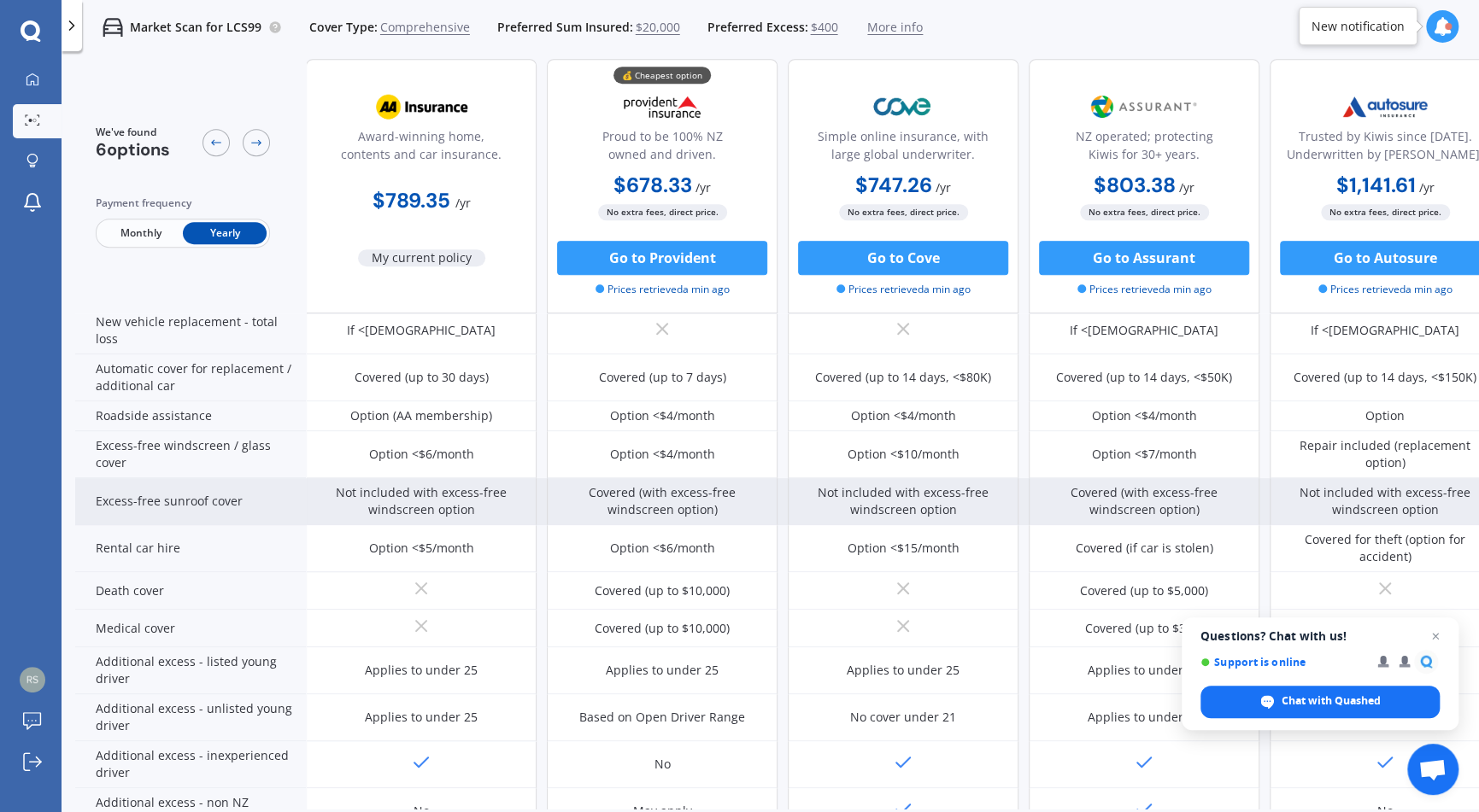
drag, startPoint x: 755, startPoint y: 530, endPoint x: 735, endPoint y: 517, distance: 23.9
click at [746, 525] on div "Option <$6/month" at bounding box center [662, 549] width 231 height 47
drag, startPoint x: 735, startPoint y: 517, endPoint x: 728, endPoint y: 508, distance: 11.4
click at [729, 513] on div "Covered (with excess-free windscreen option)" at bounding box center [662, 502] width 231 height 47
